Goal: Find specific page/section

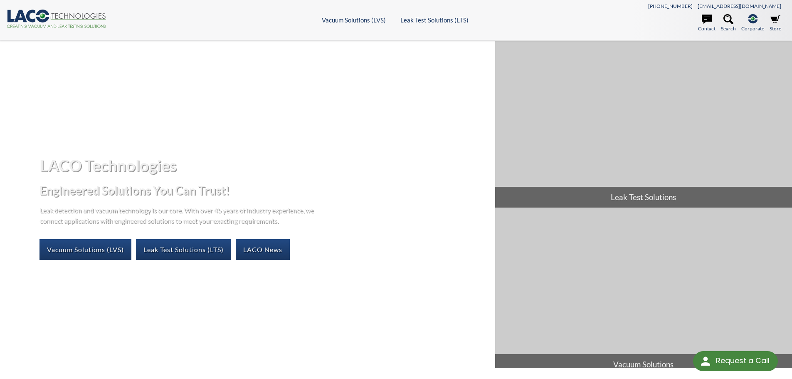
select select "Language Translate Widget"
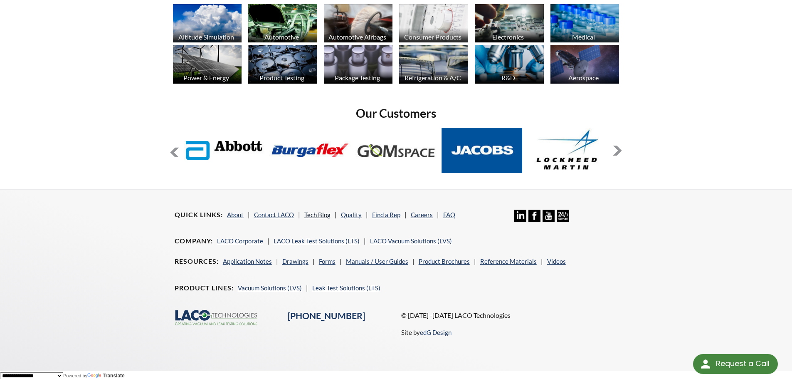
scroll to position [678, 0]
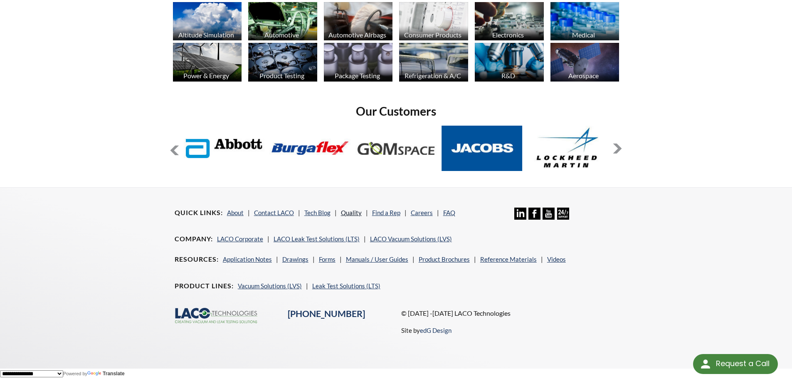
click at [343, 215] on link "Quality" at bounding box center [351, 212] width 21 height 7
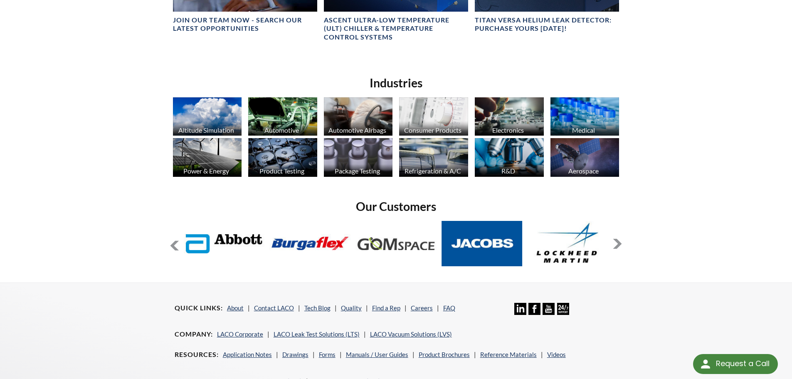
scroll to position [582, 0]
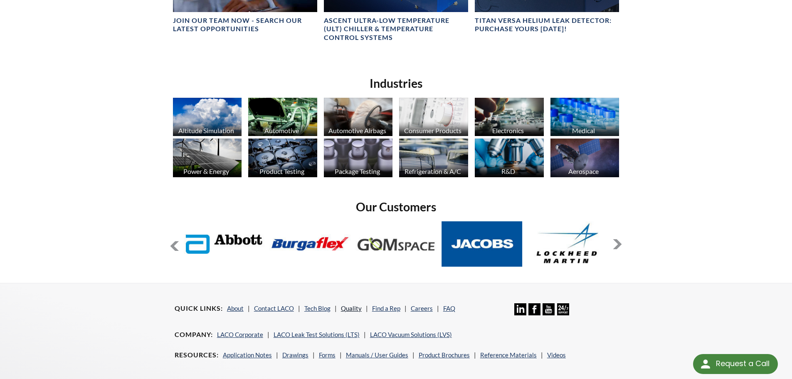
click at [349, 309] on link "Quality" at bounding box center [351, 307] width 21 height 7
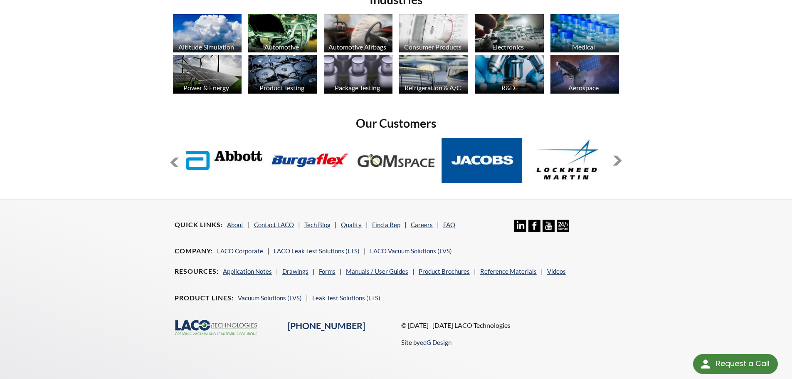
scroll to position [667, 0]
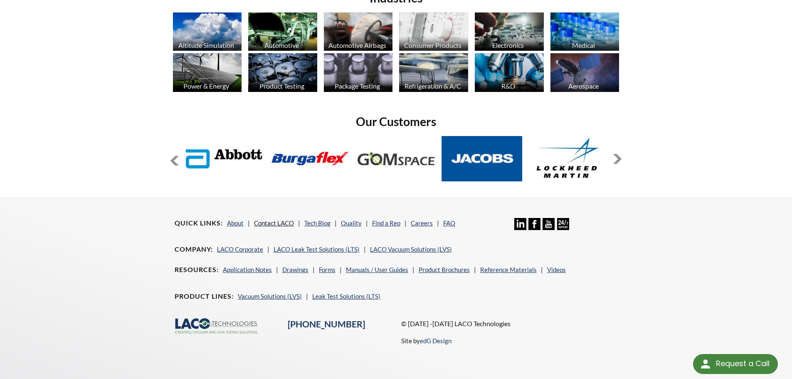
click at [275, 225] on link "Contact LACO" at bounding box center [274, 222] width 40 height 7
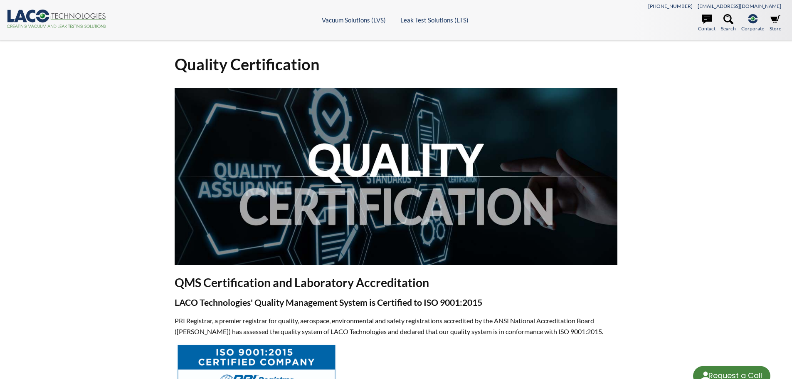
select select "Language Translate Widget"
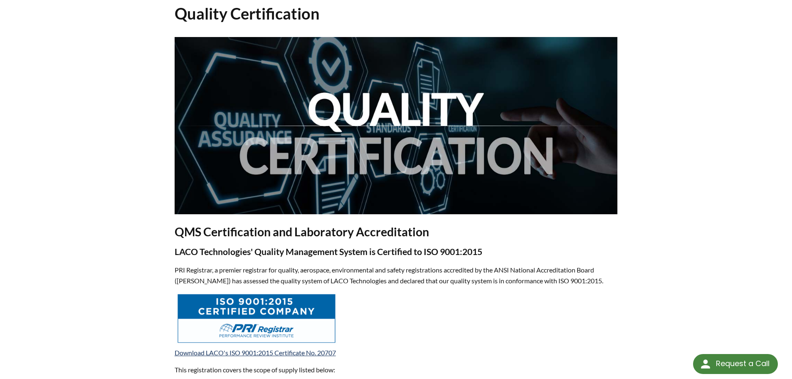
scroll to position [42, 0]
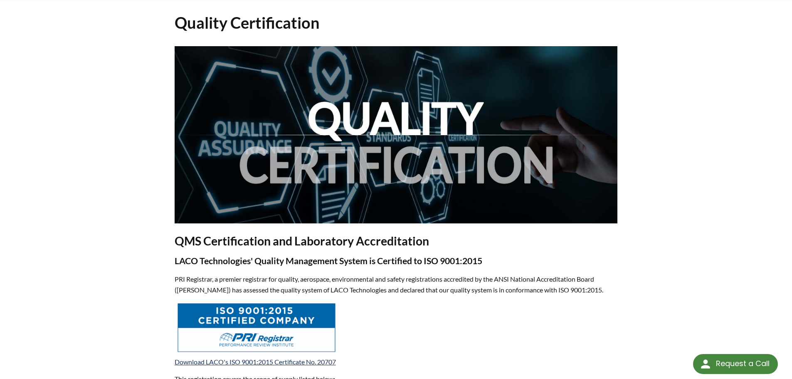
click at [234, 321] on img at bounding box center [256, 327] width 161 height 52
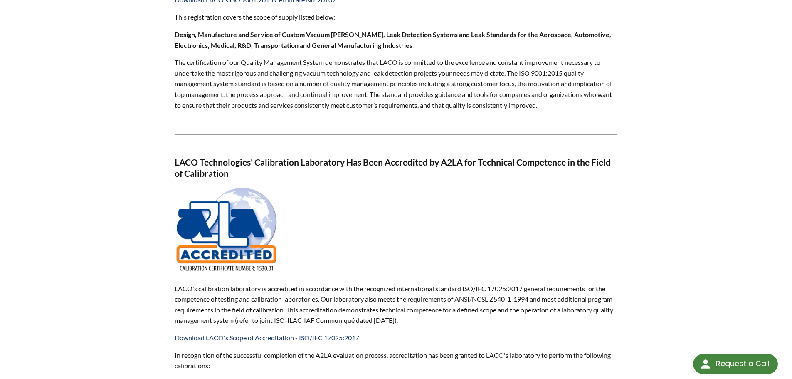
scroll to position [416, 0]
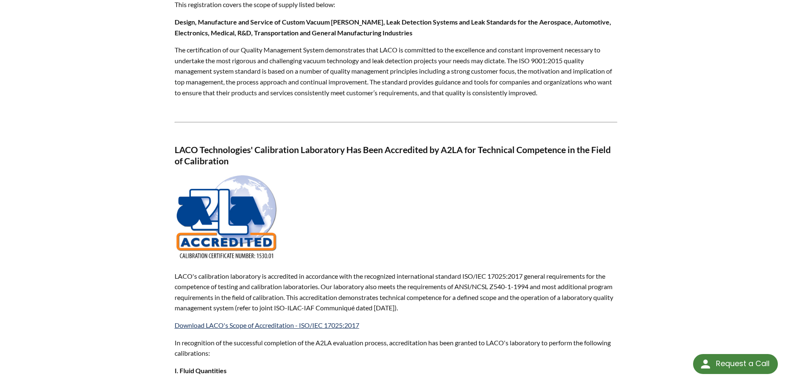
click at [229, 215] on img at bounding box center [227, 217] width 104 height 87
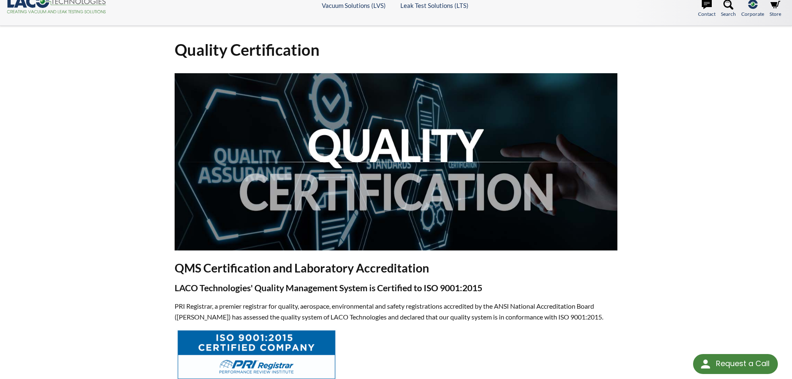
scroll to position [0, 0]
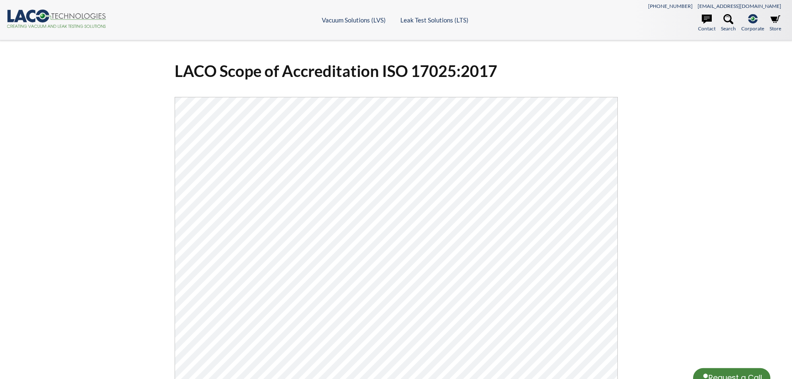
select select "Language Translate Widget"
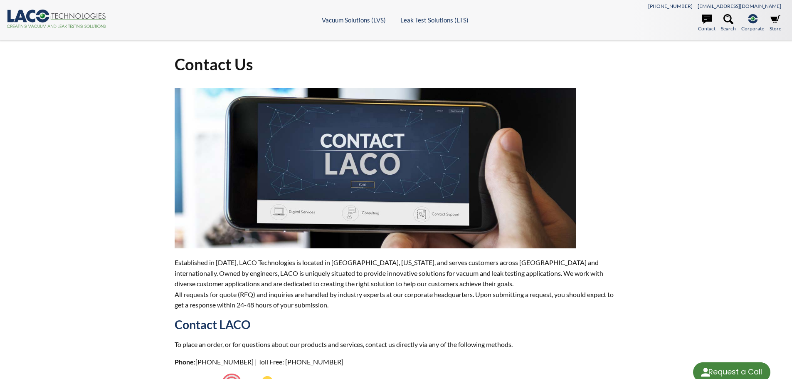
select select "Language Translate Widget"
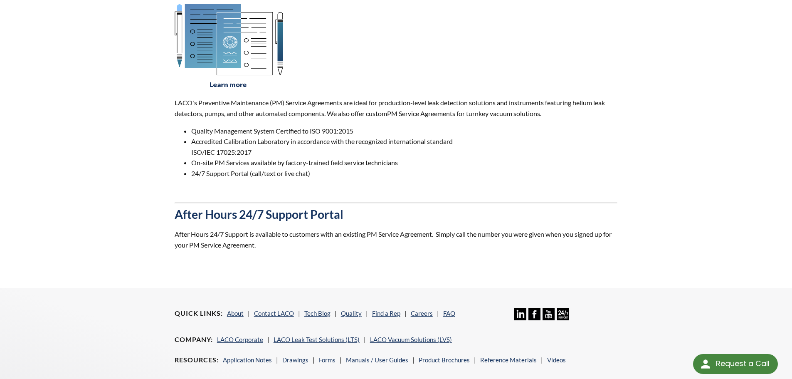
scroll to position [625, 0]
